Goal: Task Accomplishment & Management: Manage account settings

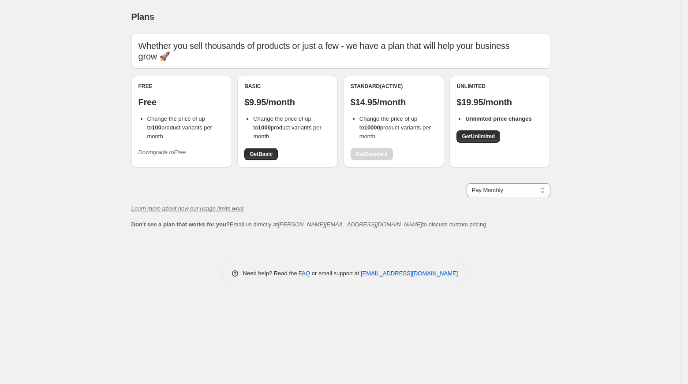
click at [182, 148] on span "Downgrade to Free" at bounding box center [162, 152] width 48 height 9
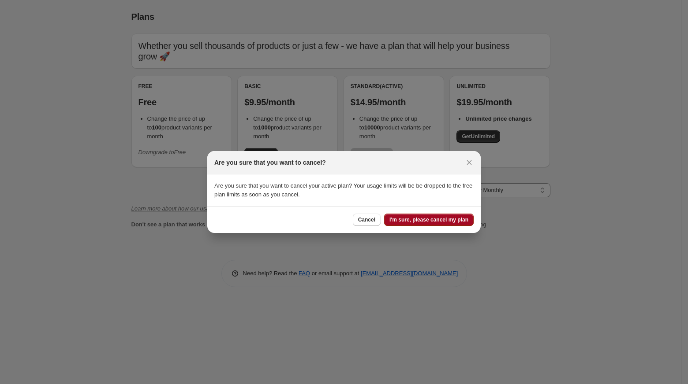
click at [407, 222] on span "I'm sure, please cancel my plan" at bounding box center [428, 219] width 79 height 7
